Goal: Find specific page/section: Find specific page/section

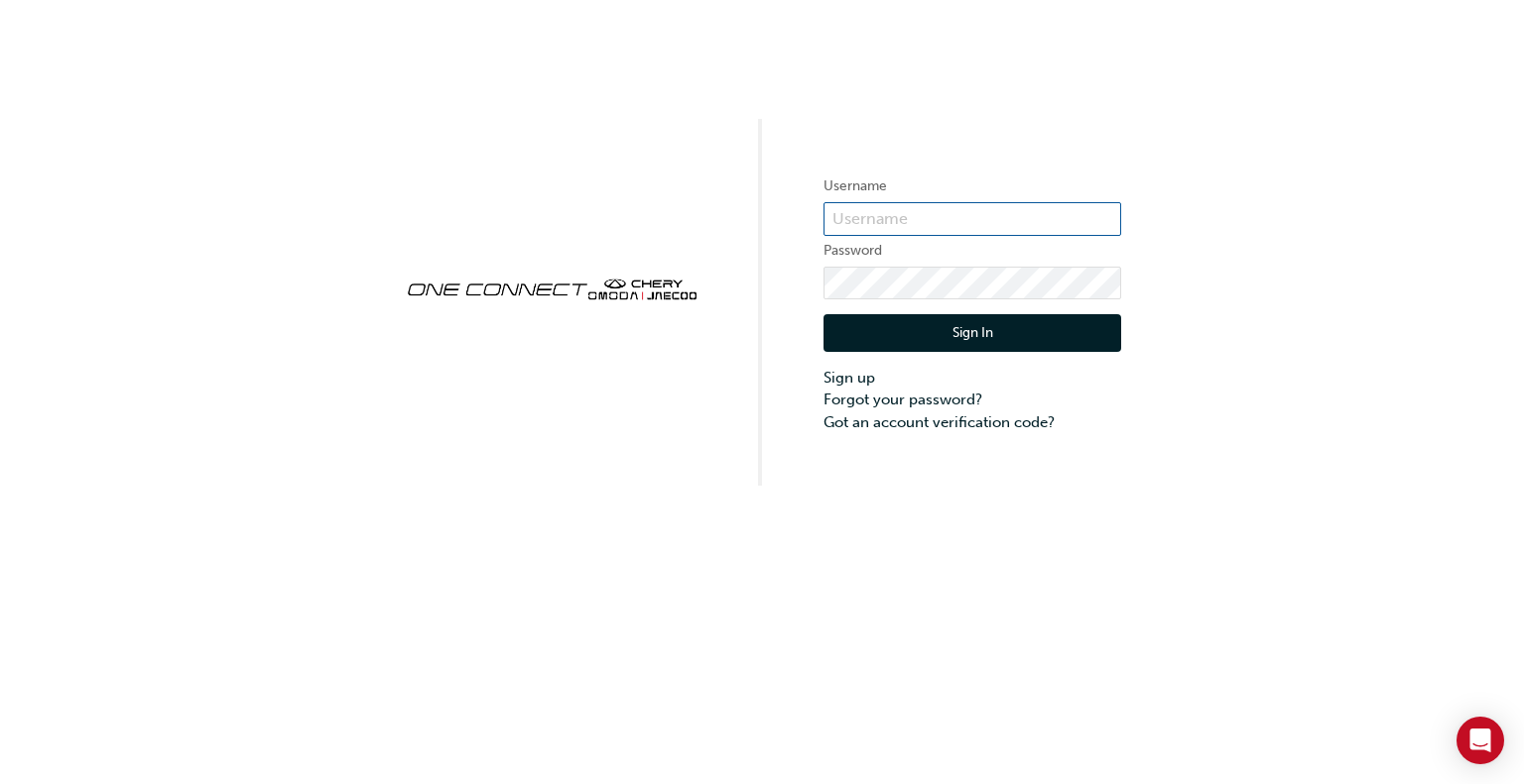
type input "chau2084"
click at [984, 343] on button "Sign In" at bounding box center [972, 333] width 298 height 38
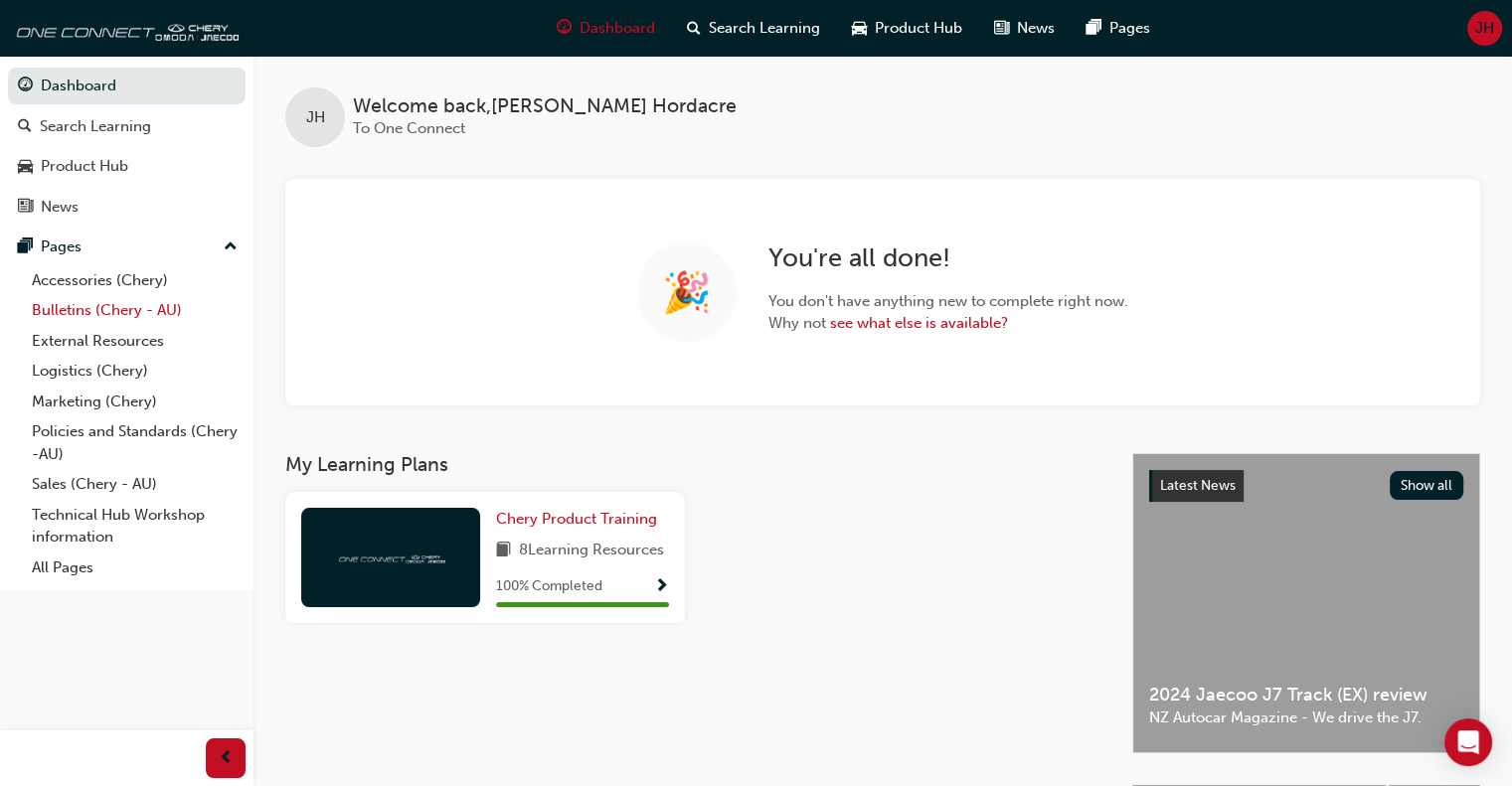
click at [136, 300] on link "Bulletins (Chery - AU)" at bounding box center [134, 310] width 222 height 31
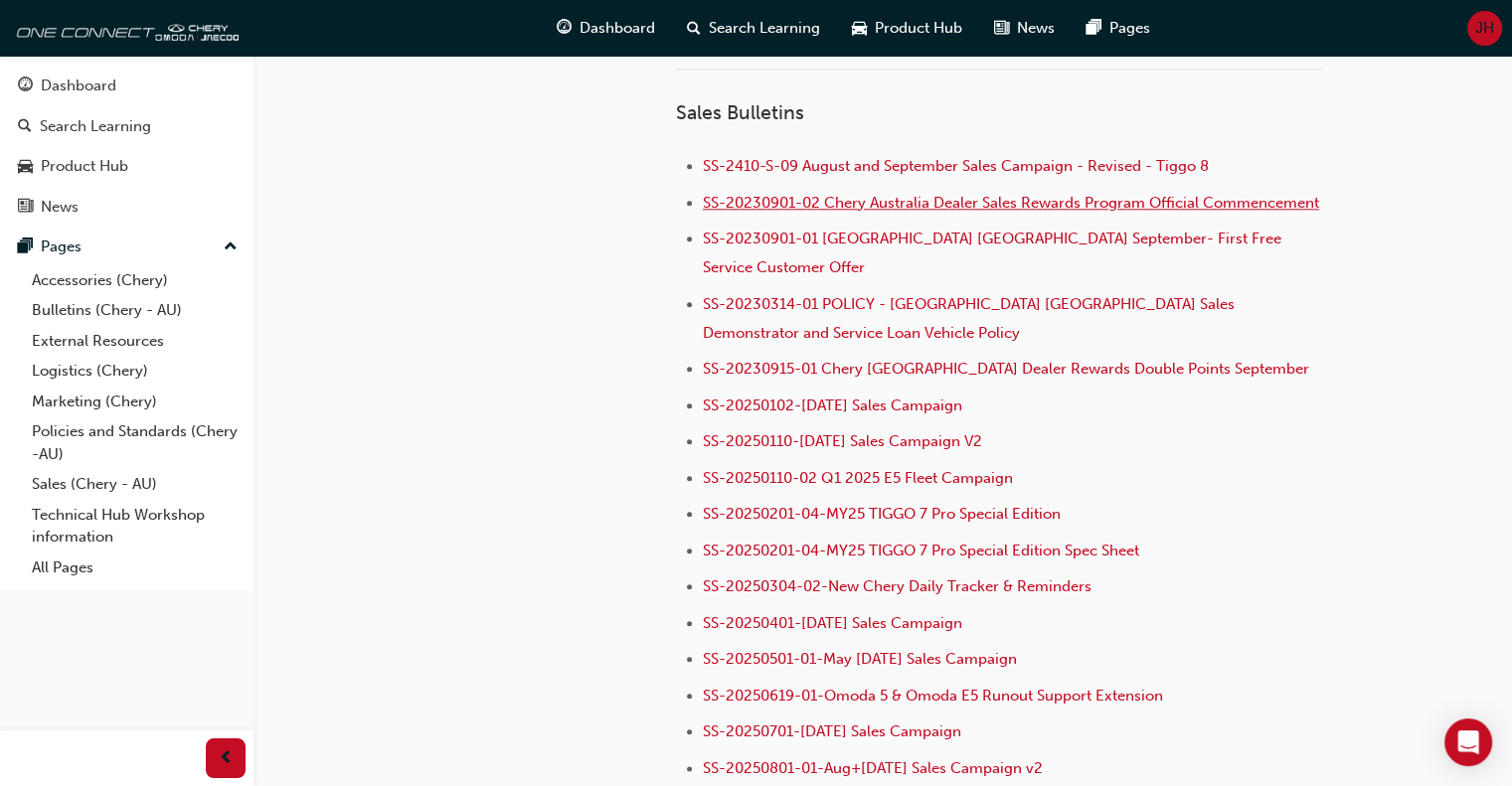
scroll to position [2087, 0]
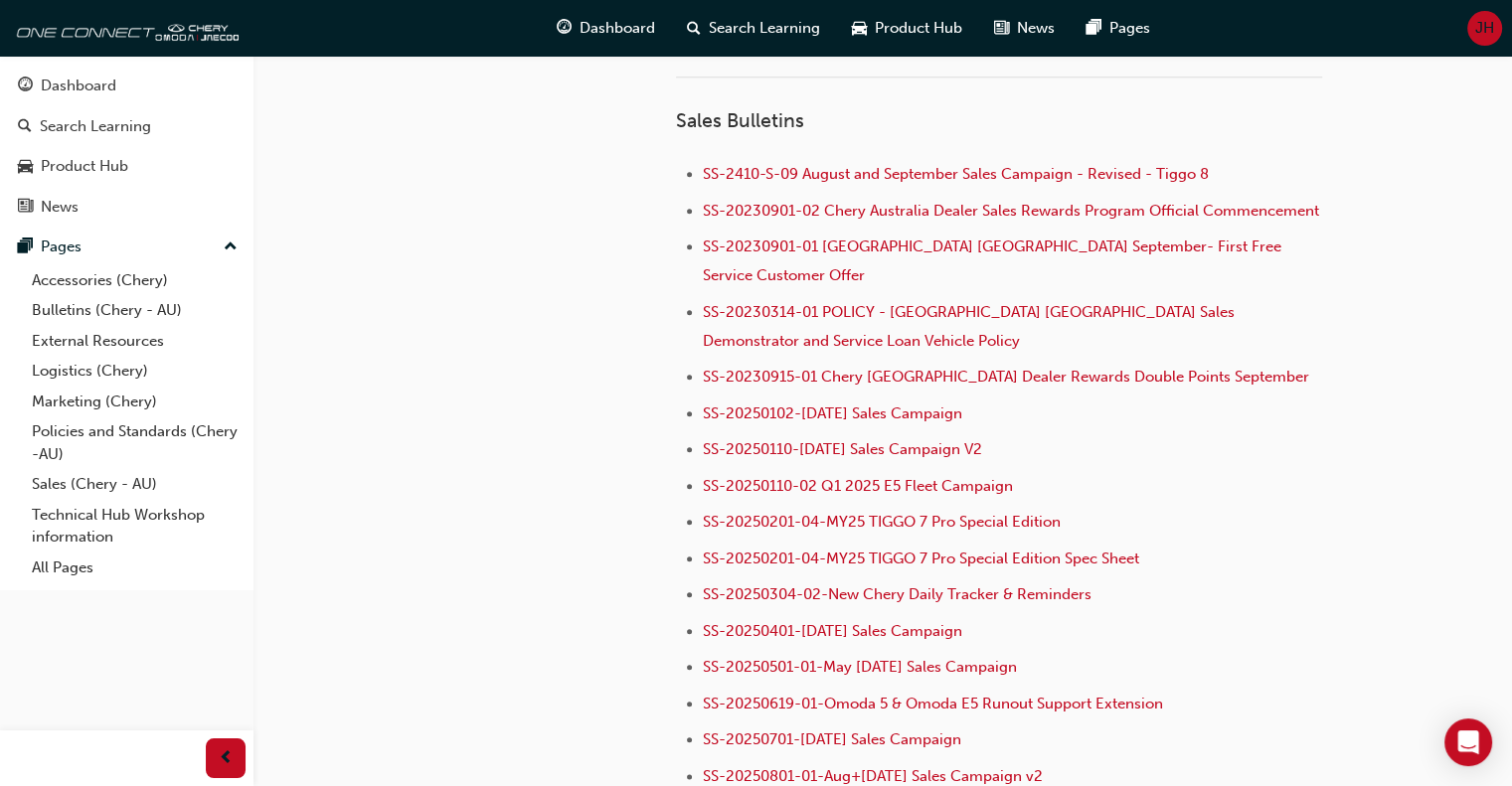
drag, startPoint x: 1081, startPoint y: 336, endPoint x: 496, endPoint y: 249, distance: 591.4
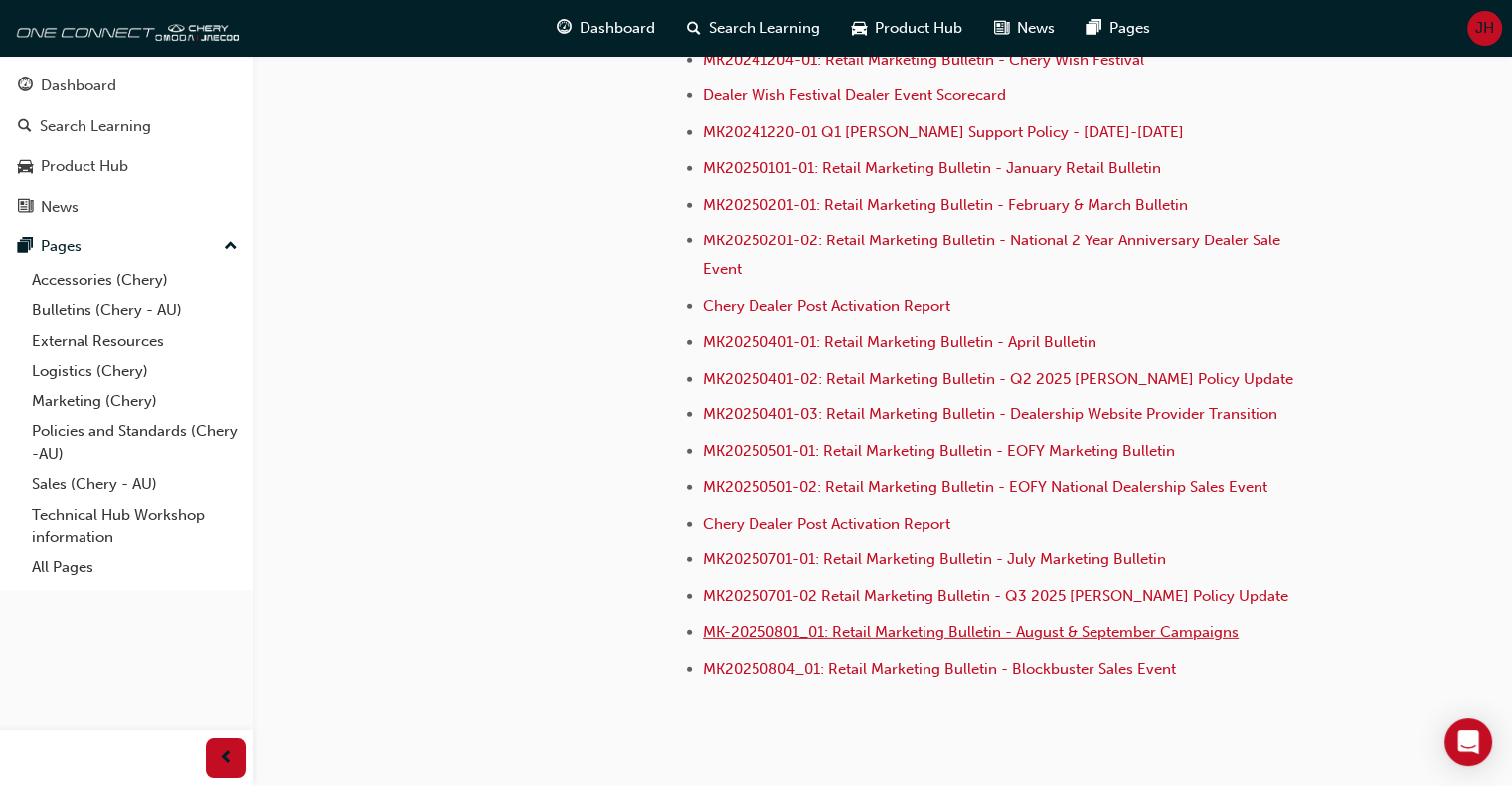
scroll to position [5777, 0]
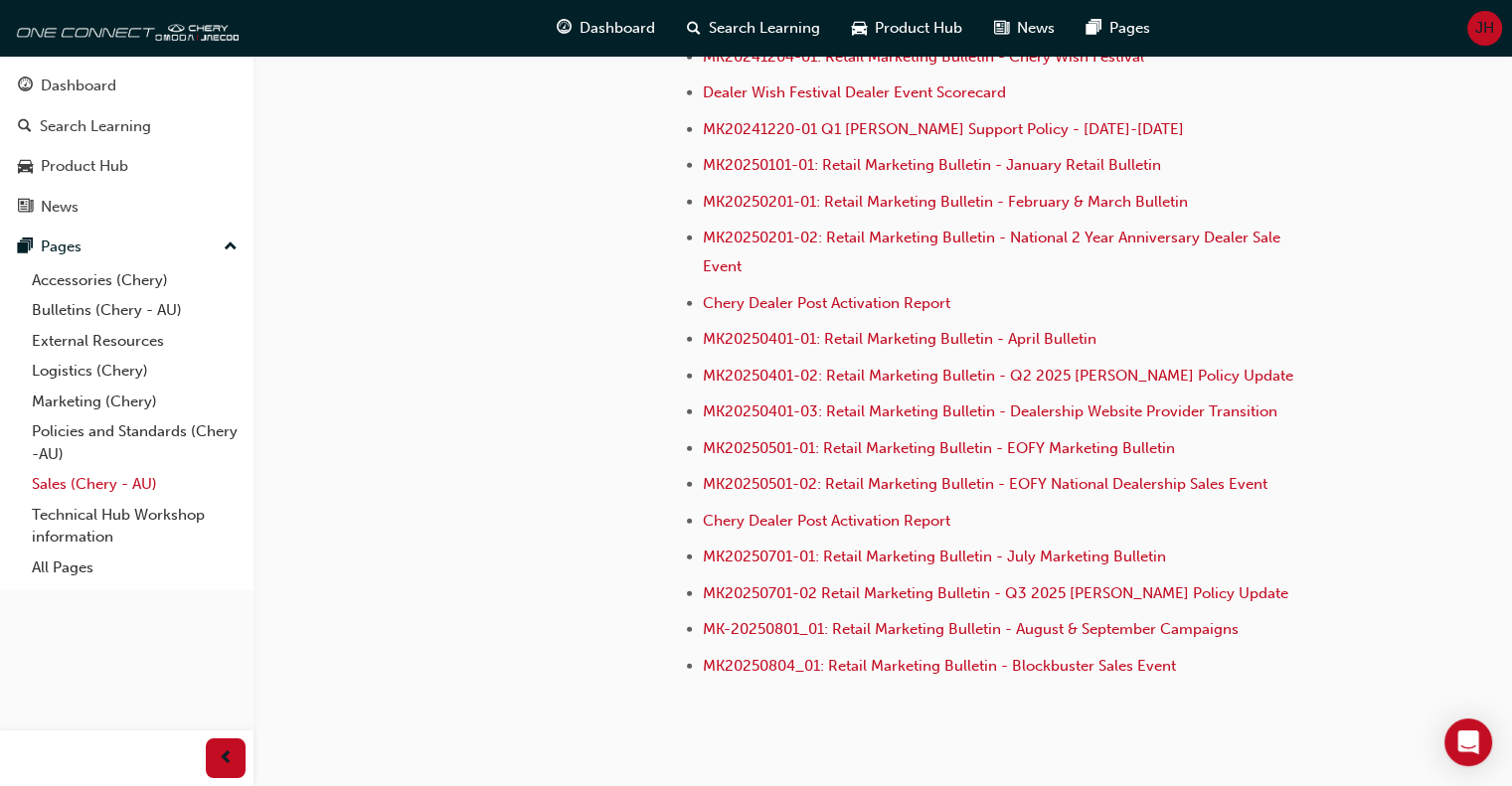
click at [105, 489] on link "Sales (Chery - AU)" at bounding box center [134, 485] width 222 height 31
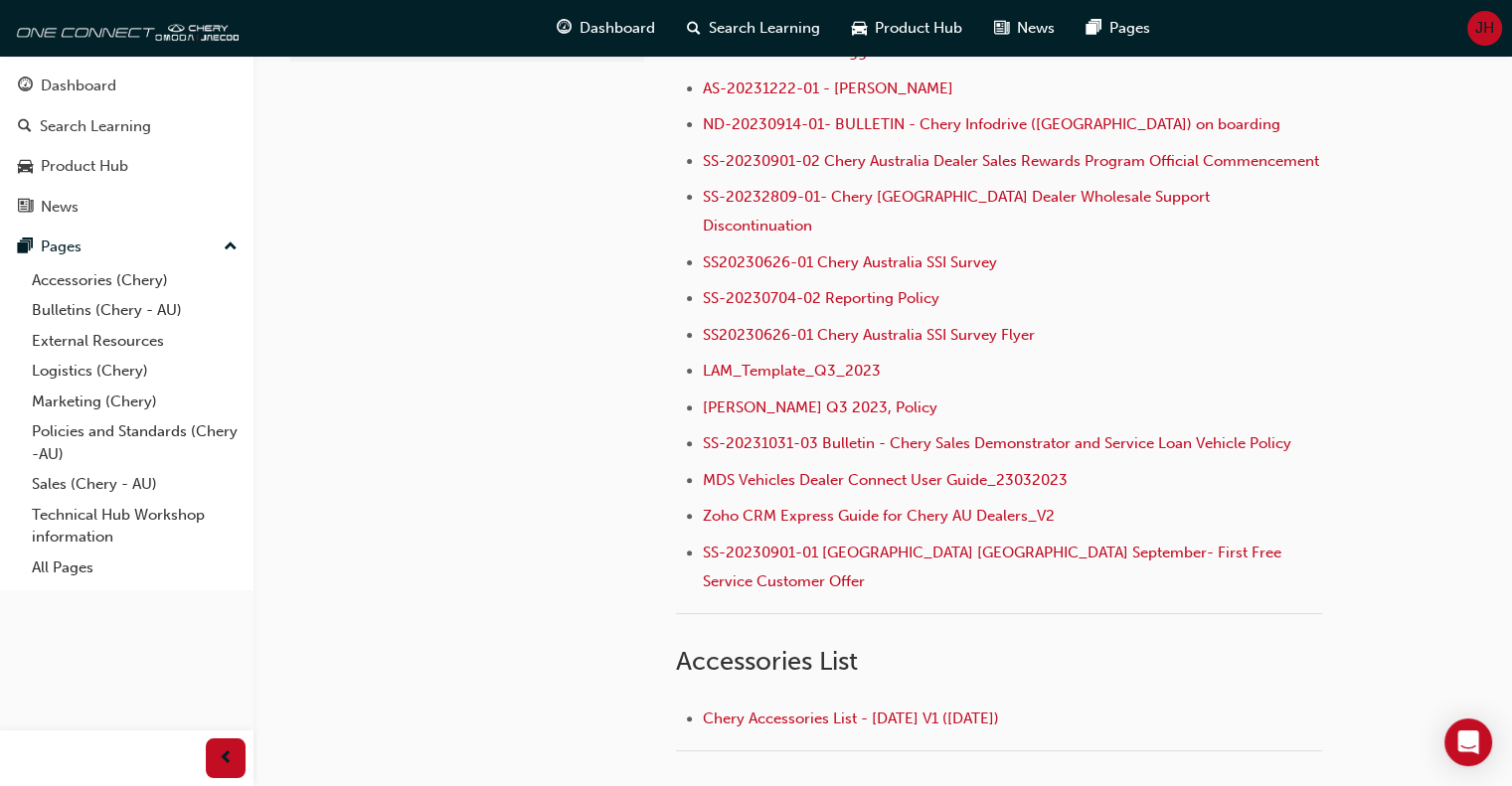
scroll to position [759, 0]
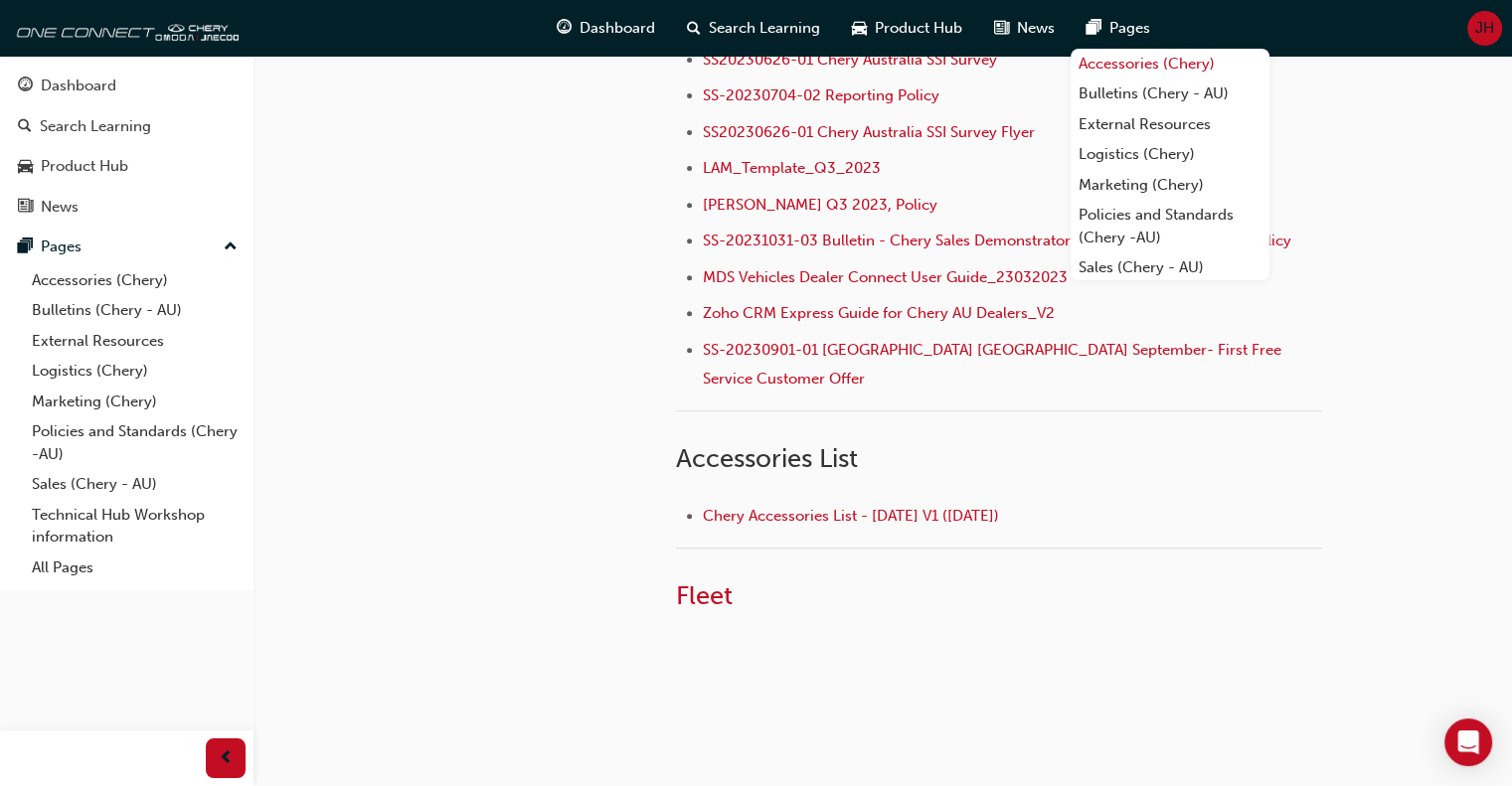
click at [1132, 68] on link "Accessories (Chery)" at bounding box center [1170, 64] width 199 height 31
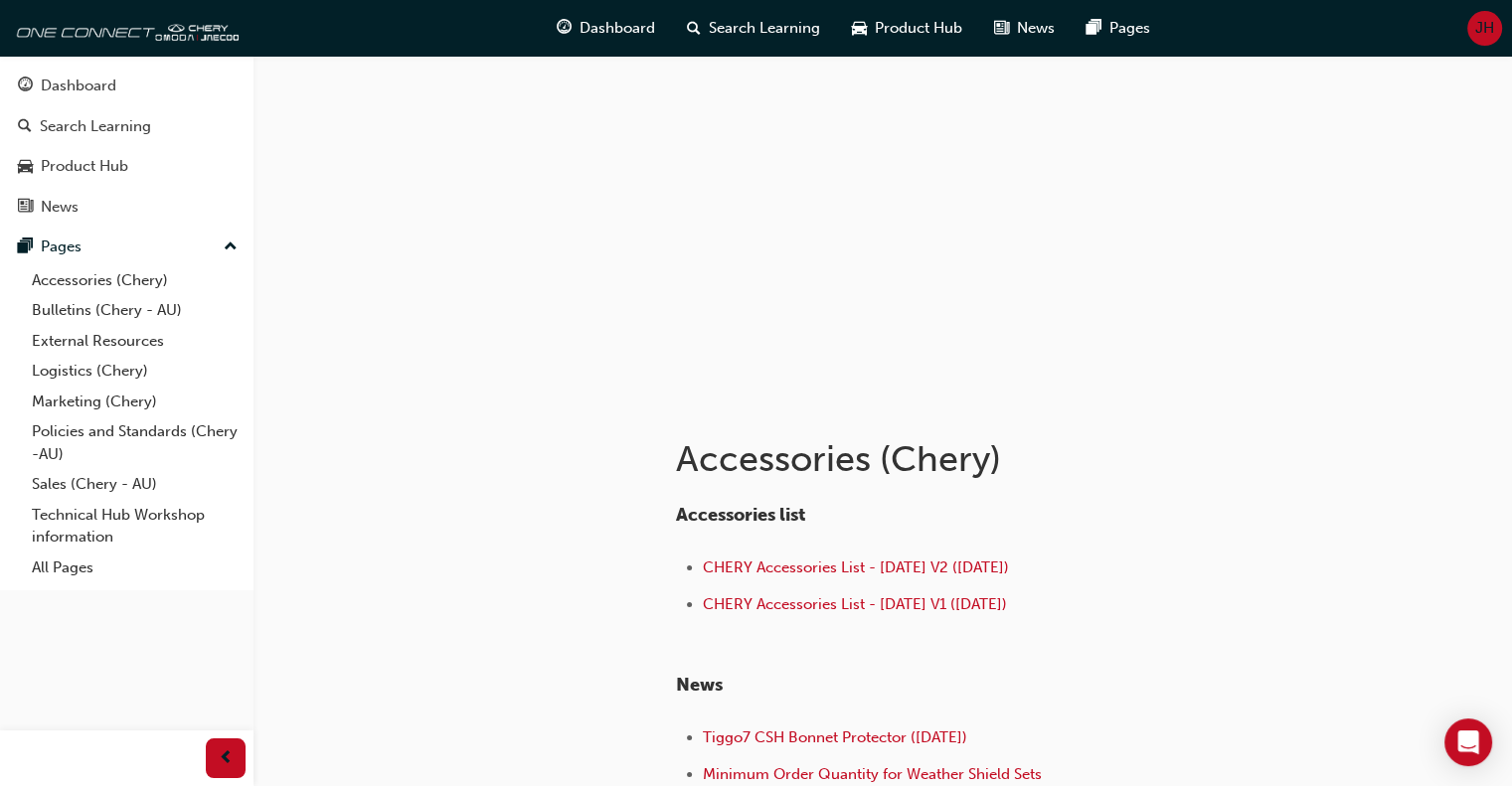
scroll to position [199, 0]
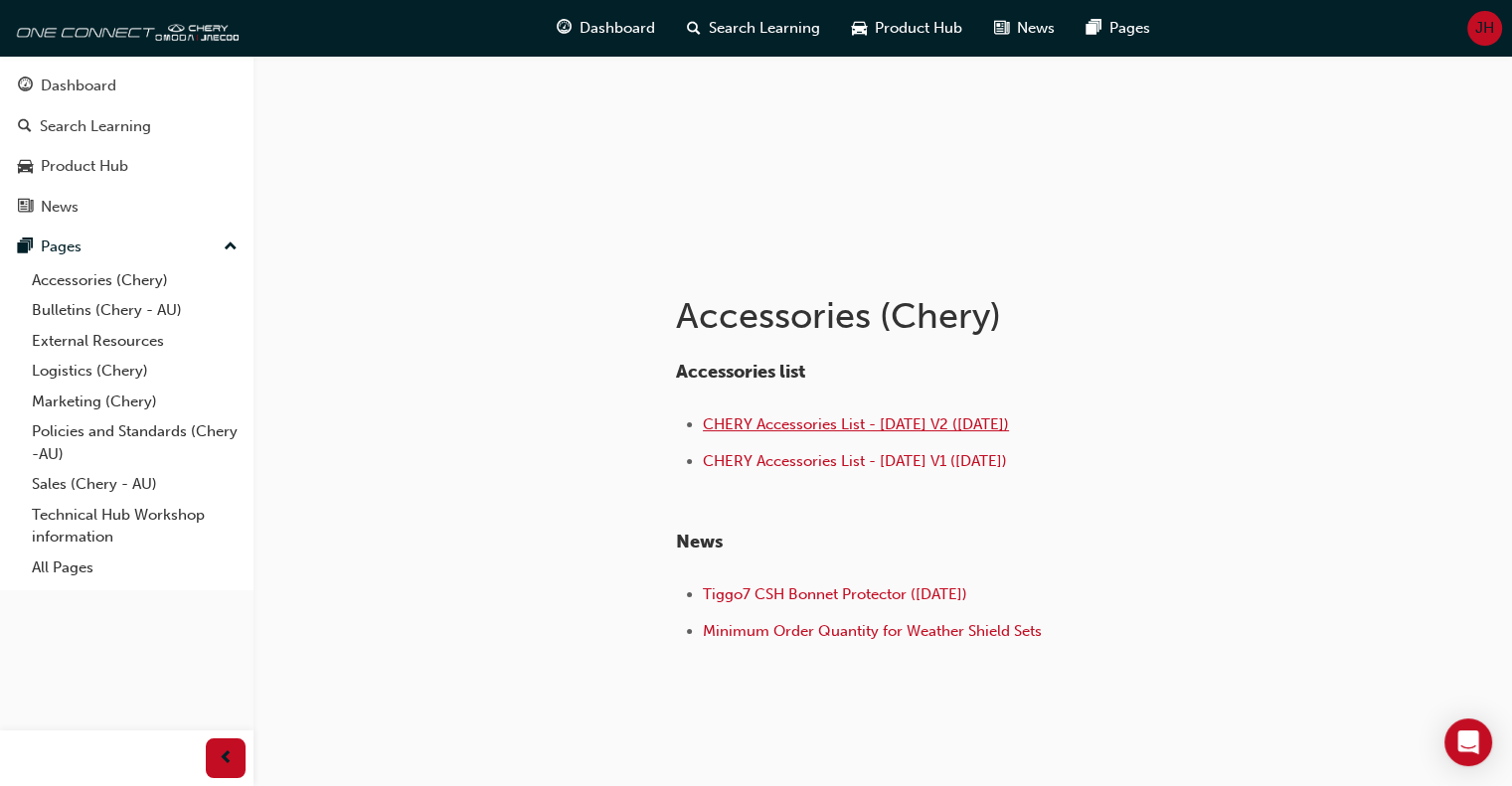
click at [1009, 425] on span "CHERY Accessories List - [DATE] V2 ([DATE])" at bounding box center [855, 425] width 306 height 18
click at [1067, 443] on ul "CHERY Accessories List - [DATE] V2 ([DATE]) CHERY Accessories List - [DATE] V1 …" at bounding box center [999, 446] width 647 height 66
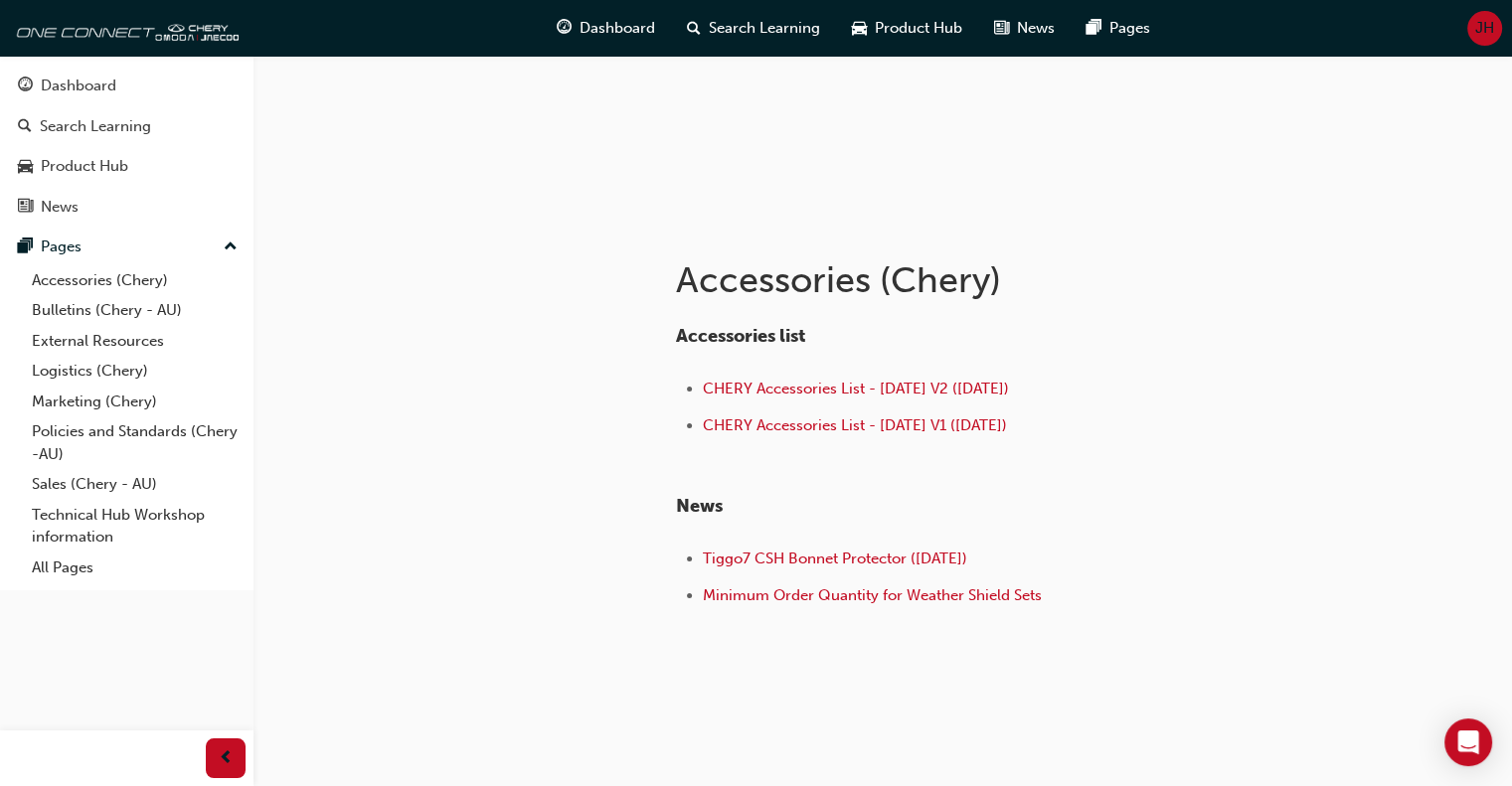
scroll to position [251, 0]
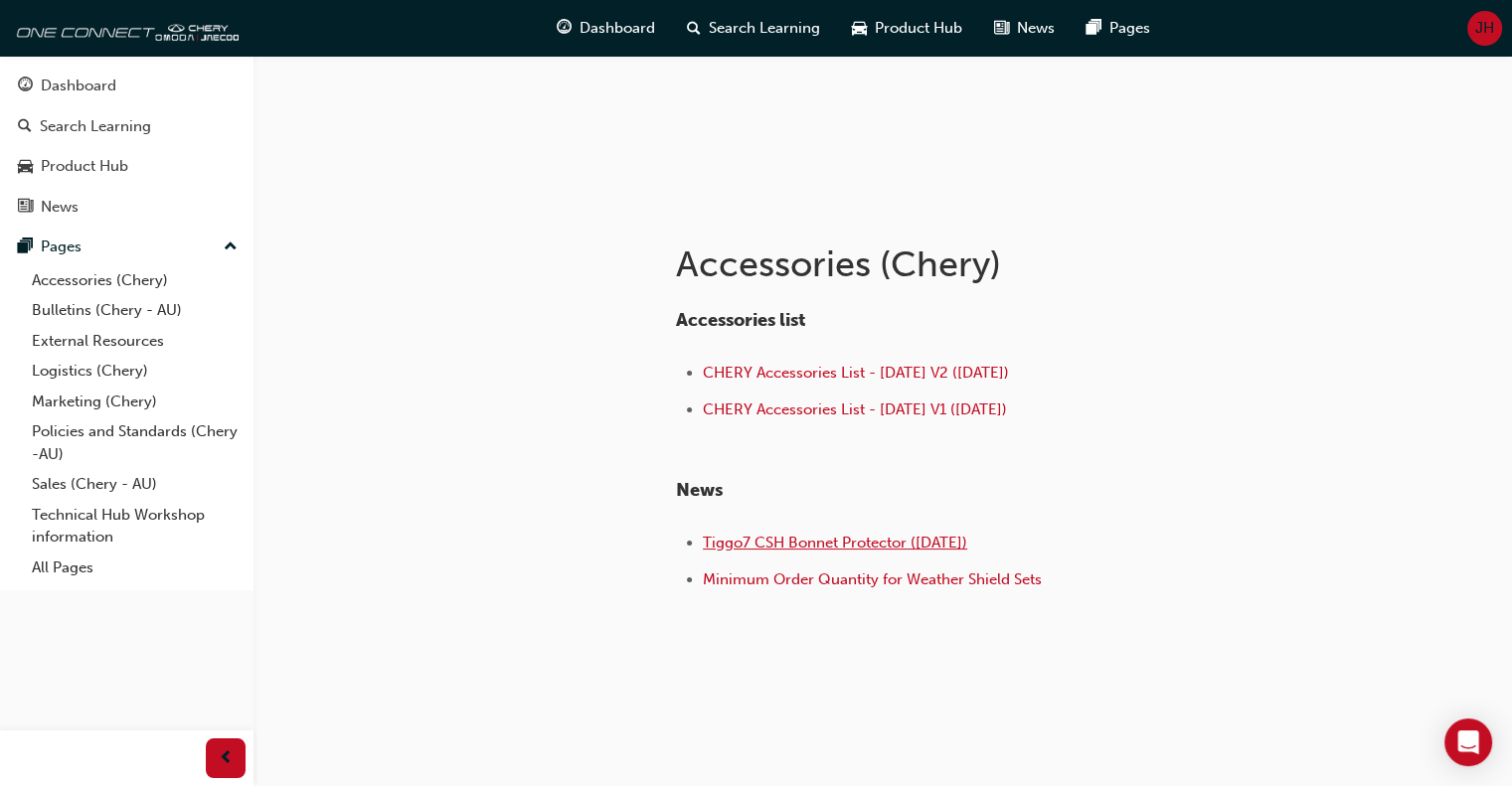
click at [922, 540] on span "Tiggo7 CSH Bonnet Protector ([DATE])" at bounding box center [835, 543] width 265 height 18
